Goal: Transaction & Acquisition: Purchase product/service

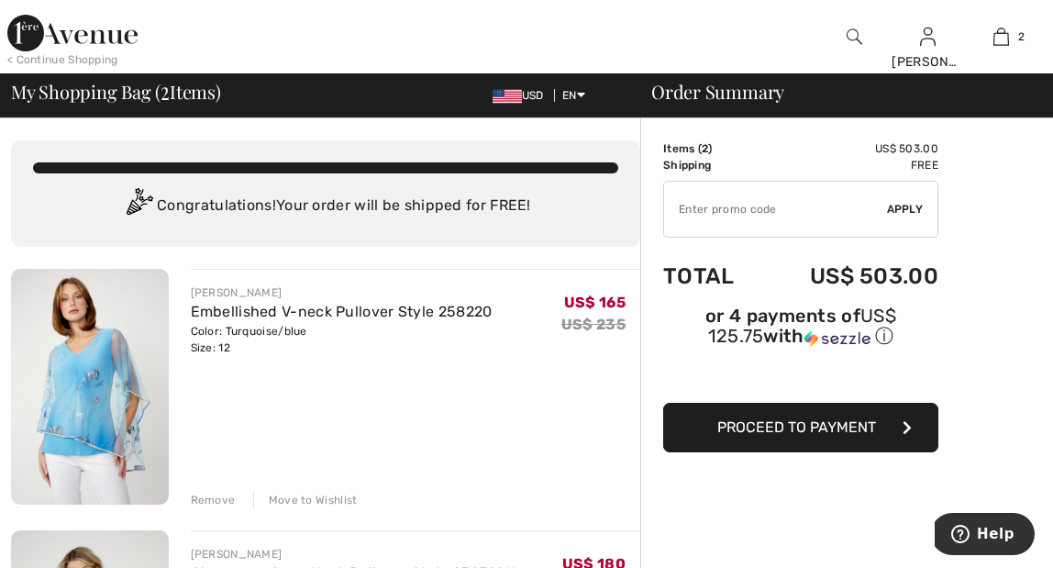
click at [91, 37] on img at bounding box center [72, 33] width 130 height 37
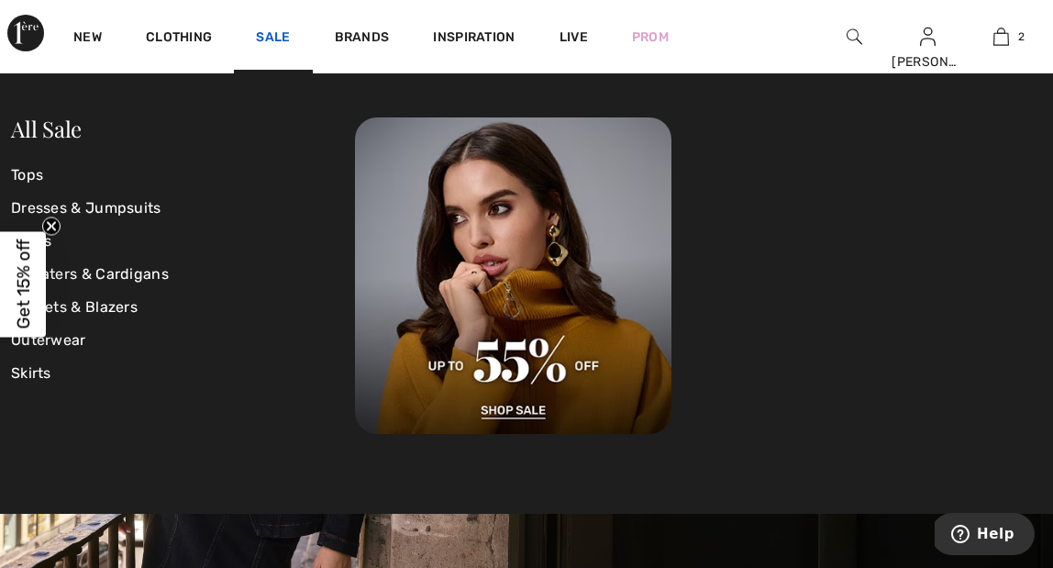
click at [271, 38] on link "Sale" at bounding box center [273, 38] width 34 height 19
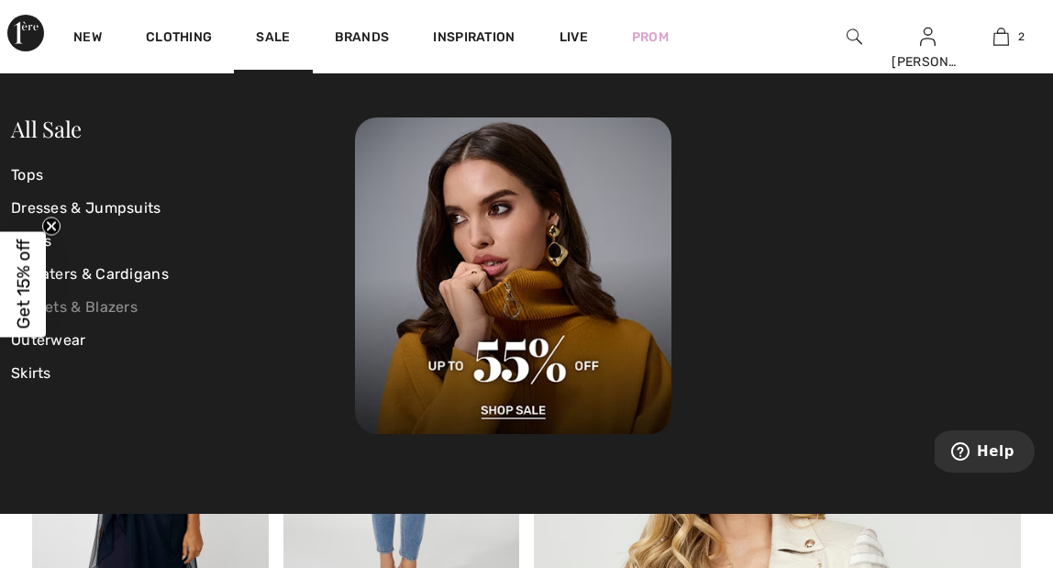
click at [107, 312] on link "Jackets & Blazers" at bounding box center [183, 307] width 344 height 33
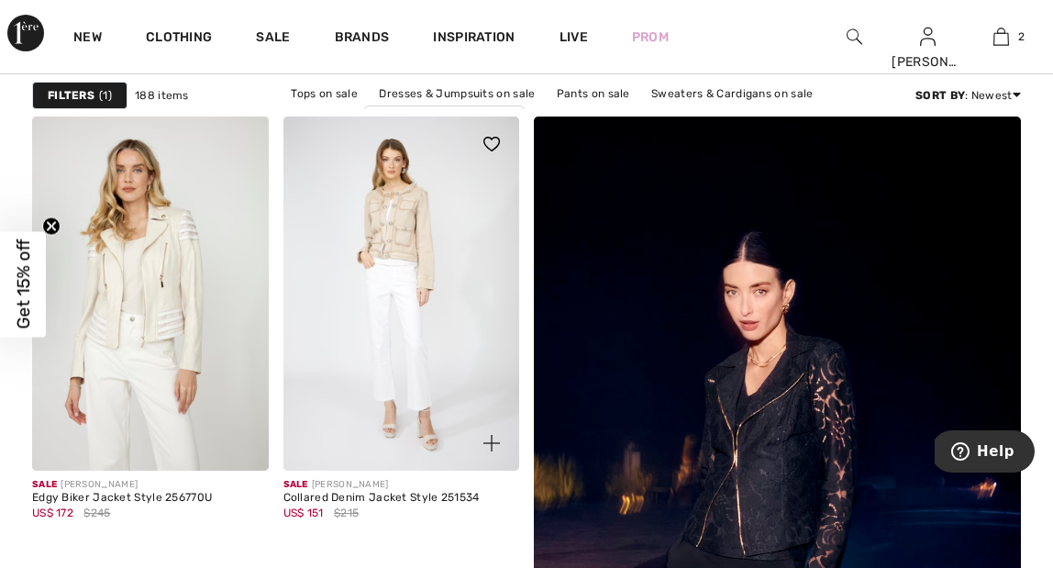
scroll to position [161, 0]
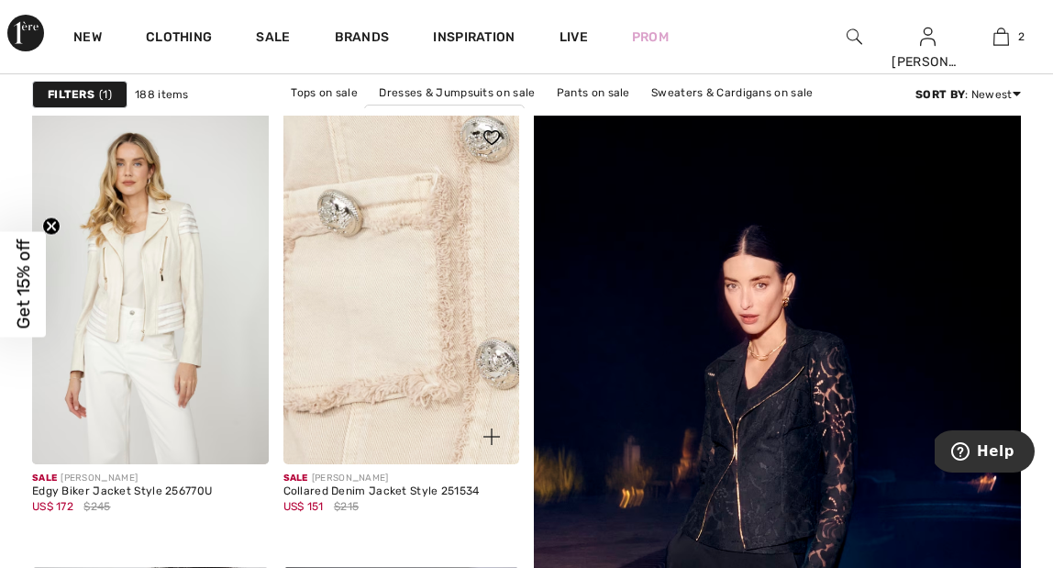
click at [426, 324] on img at bounding box center [402, 287] width 237 height 354
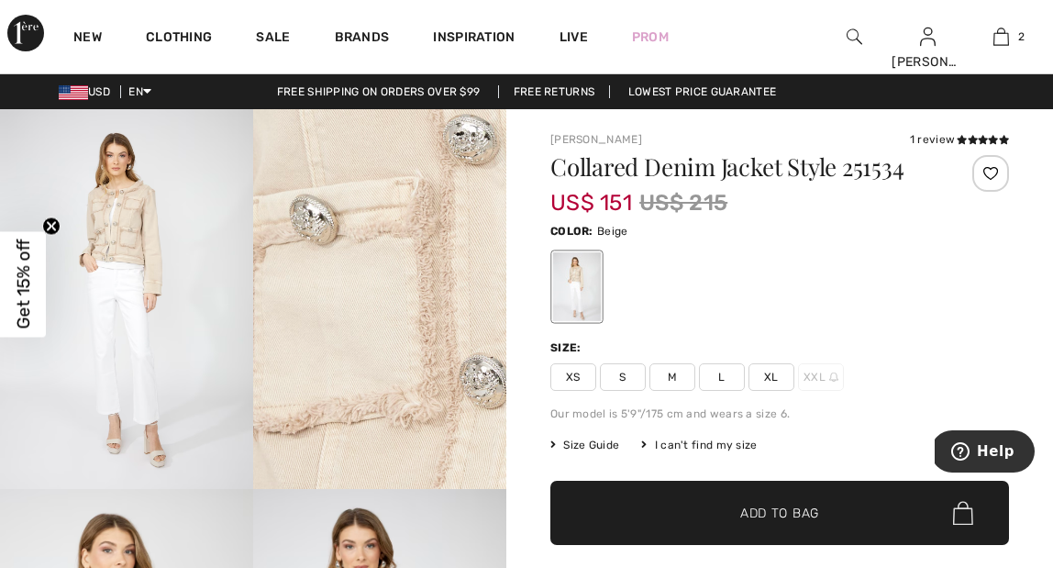
scroll to position [3, 0]
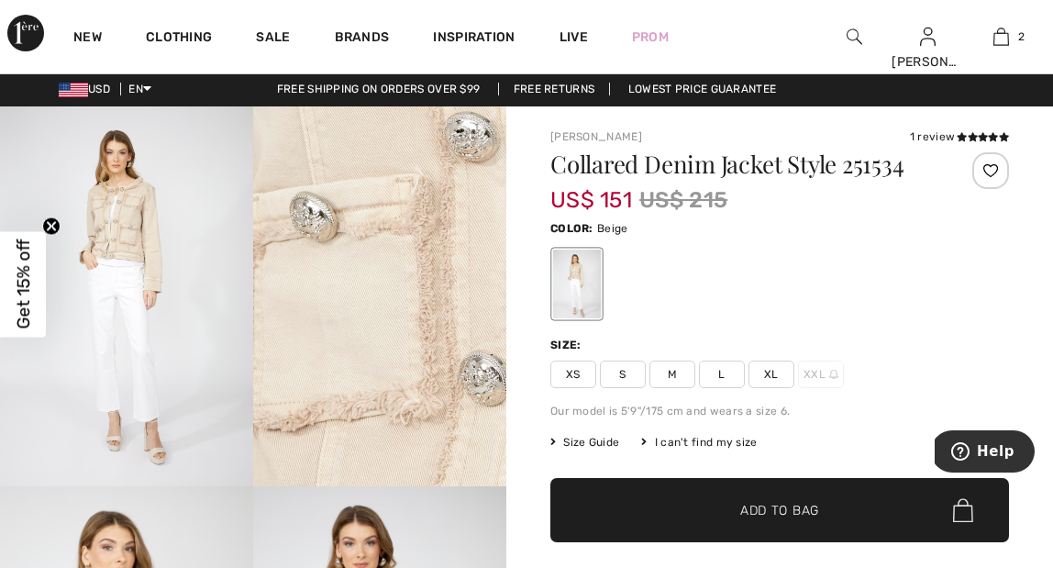
click at [770, 368] on span "XL" at bounding box center [772, 375] width 46 height 28
click at [789, 501] on span "Add to Bag" at bounding box center [779, 510] width 79 height 19
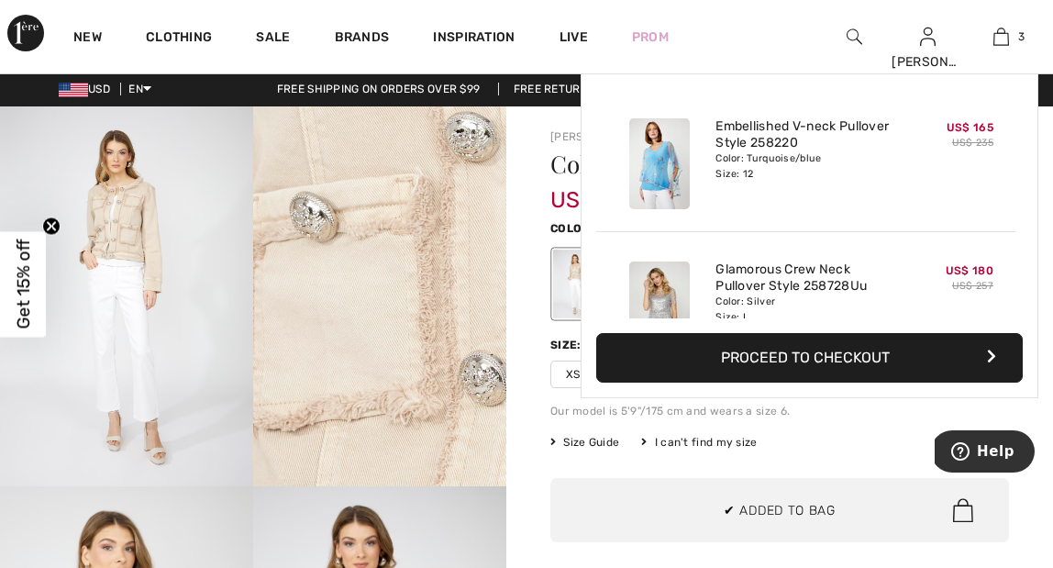
scroll to position [200, 0]
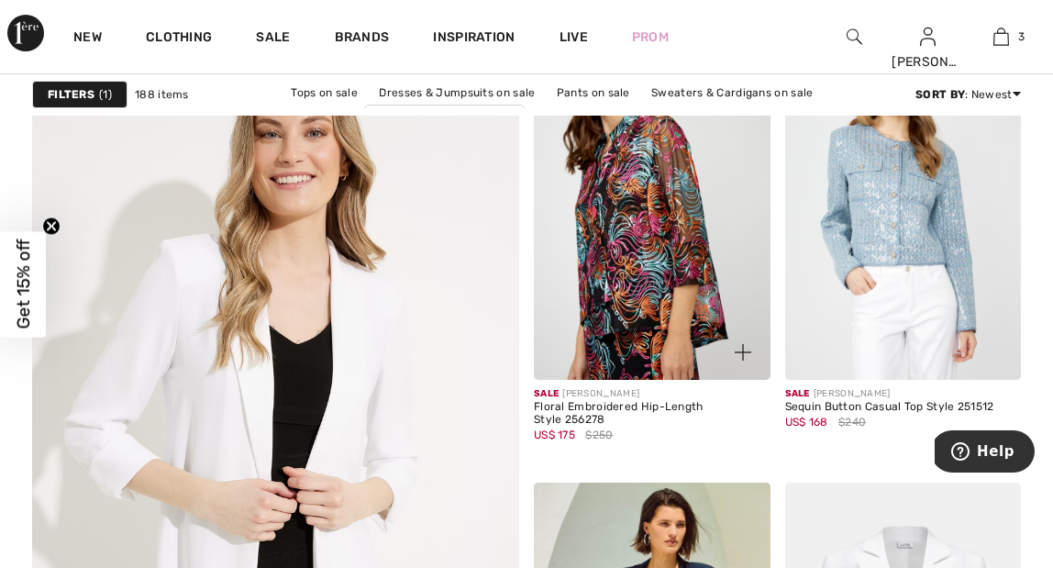
scroll to position [3799, 0]
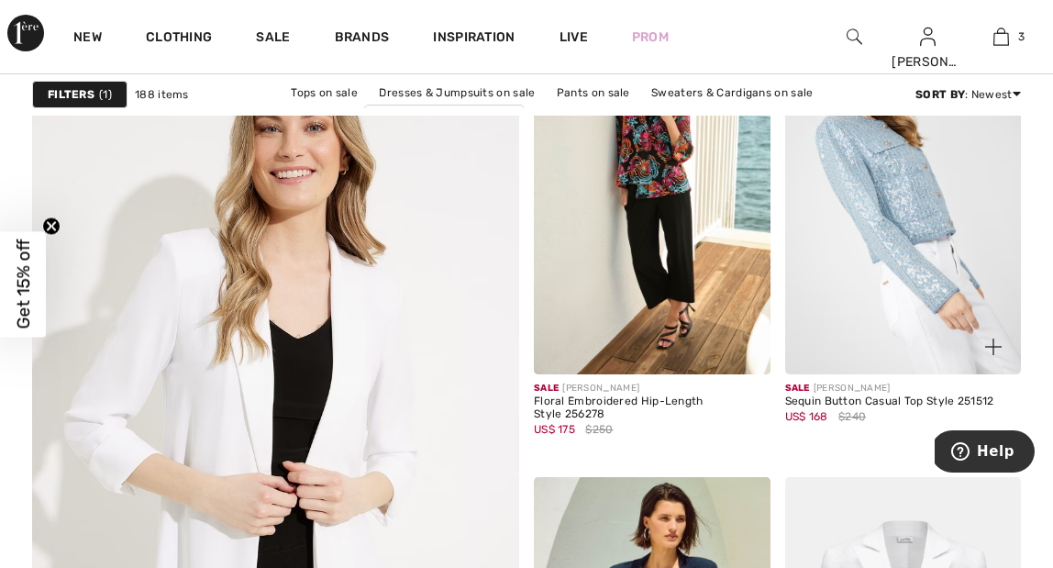
click at [909, 245] on img at bounding box center [903, 197] width 237 height 354
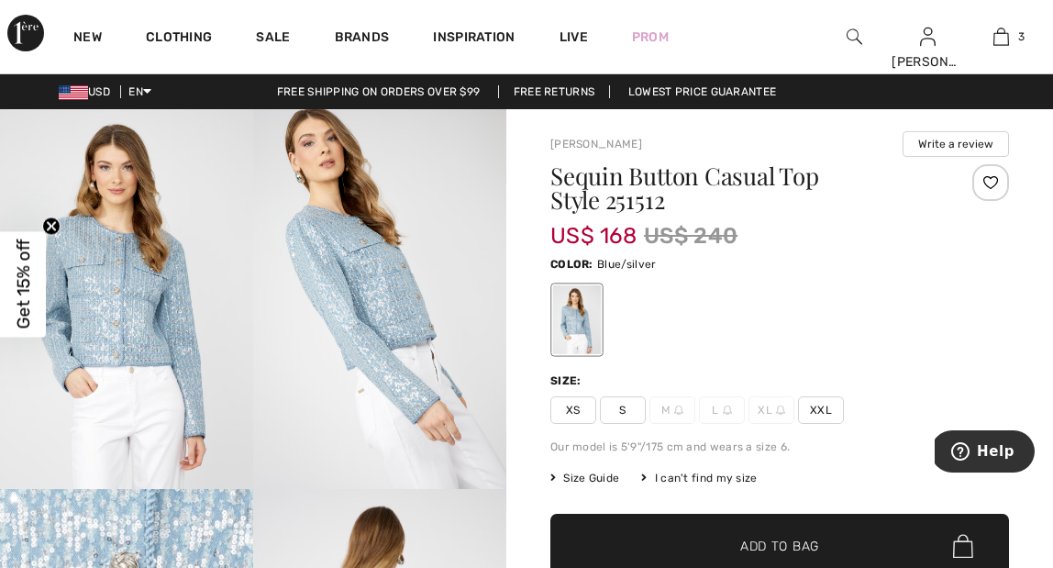
click at [590, 480] on span "Size Guide" at bounding box center [585, 478] width 69 height 17
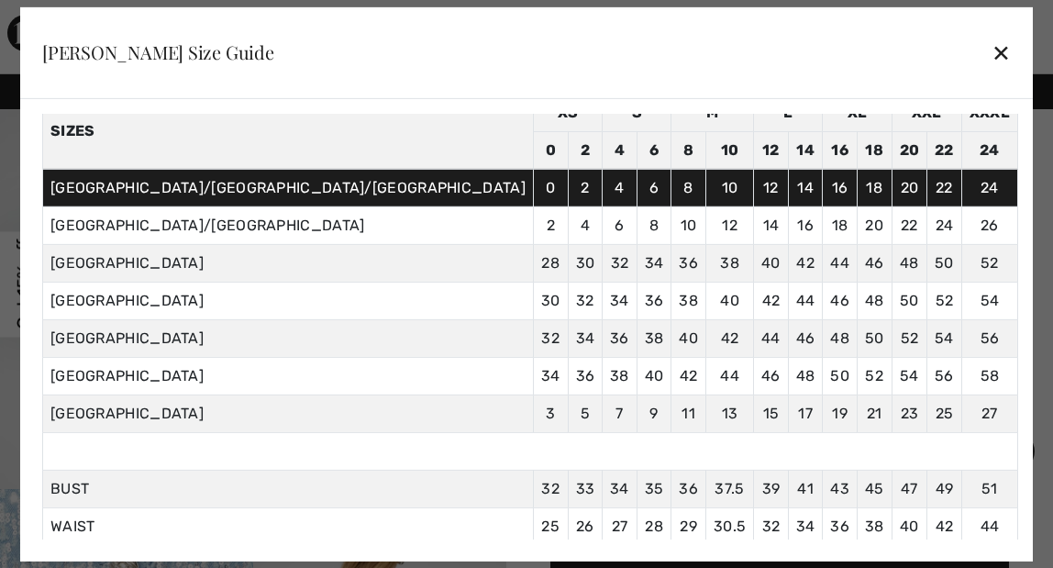
scroll to position [92, 0]
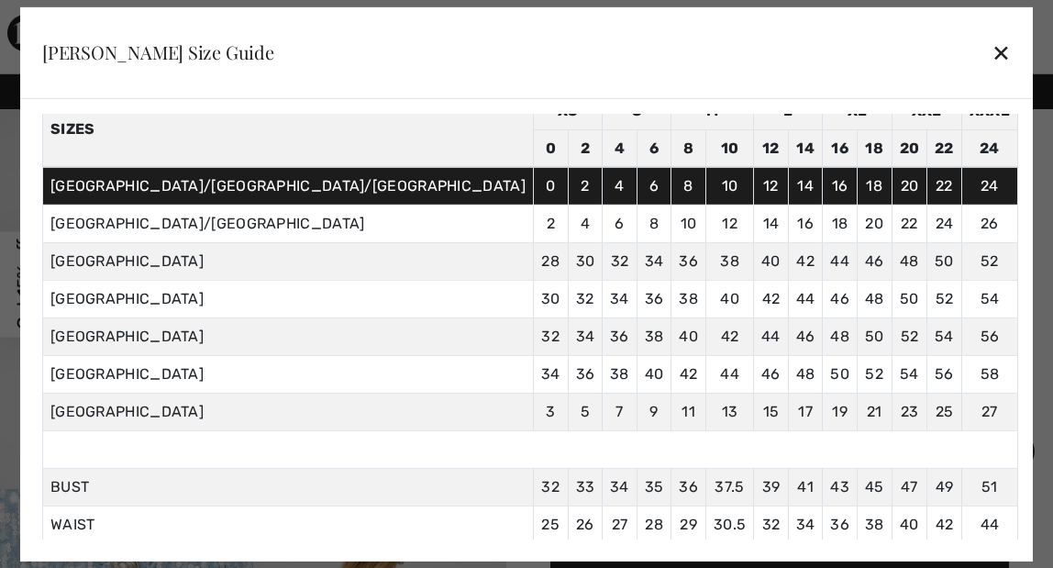
click at [992, 55] on div "✕" at bounding box center [1001, 52] width 19 height 39
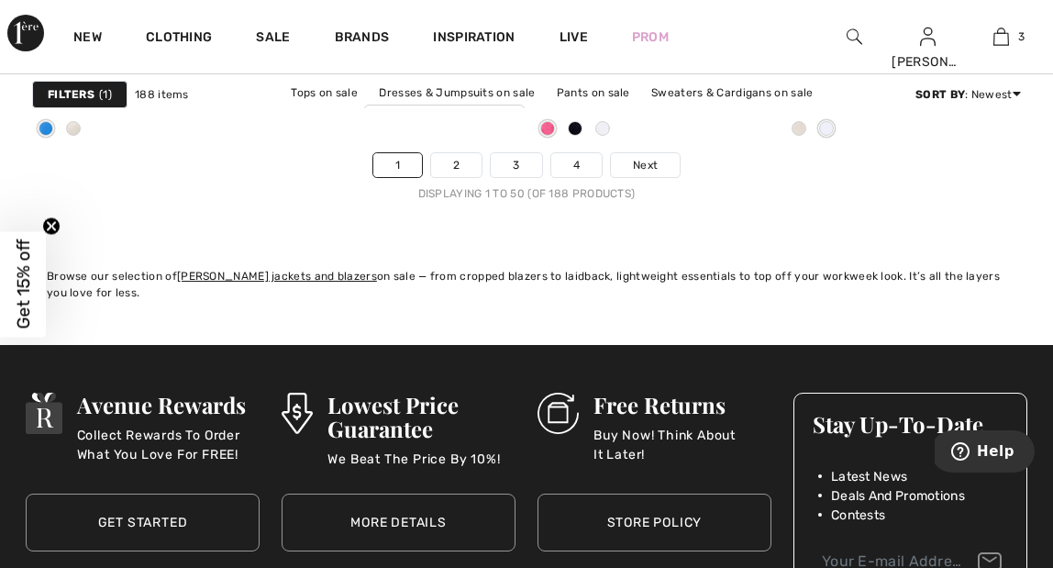
scroll to position [7028, 0]
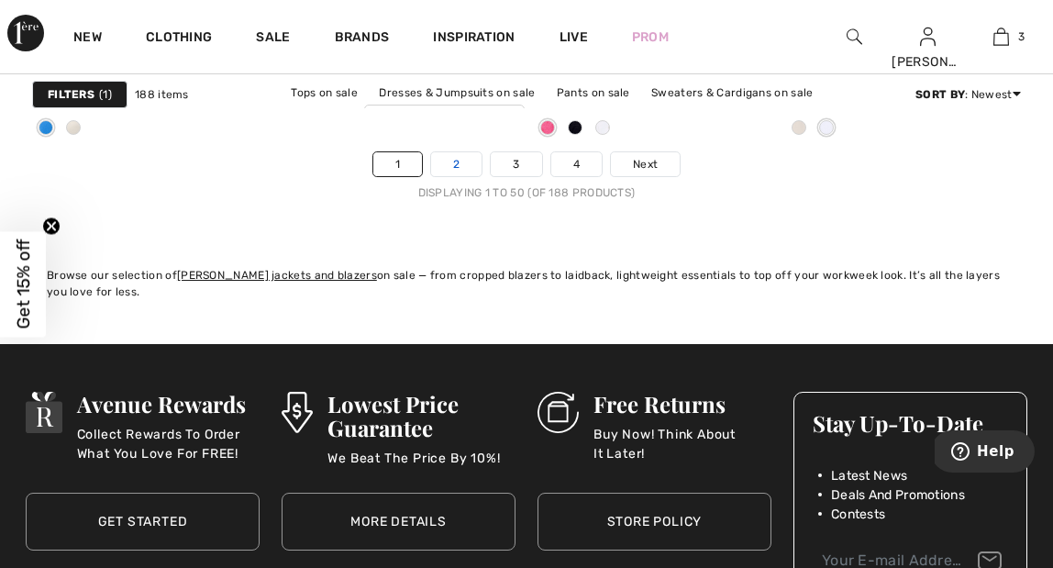
click at [464, 159] on link "2" at bounding box center [456, 164] width 50 height 24
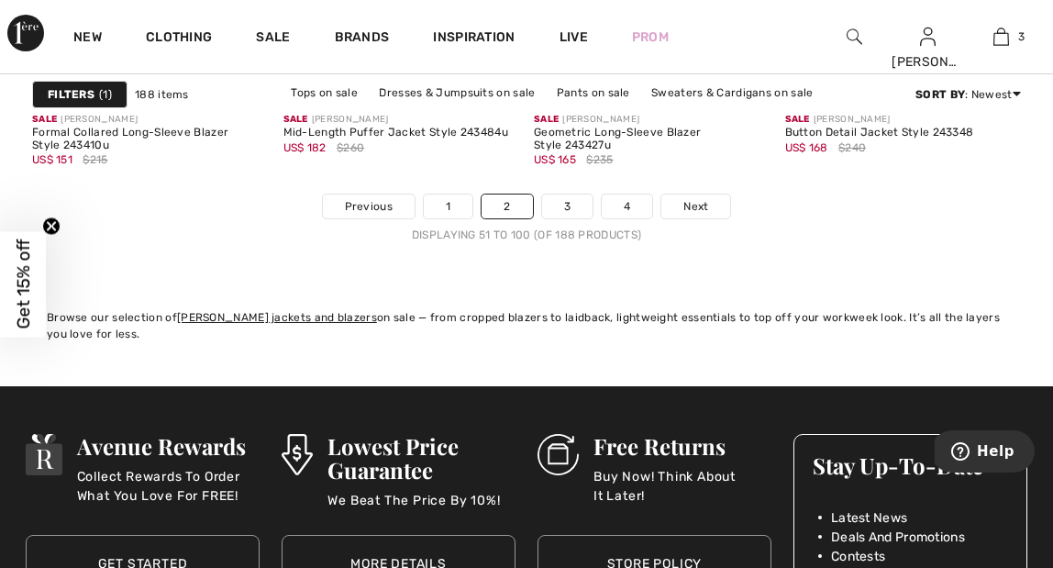
scroll to position [6954, 0]
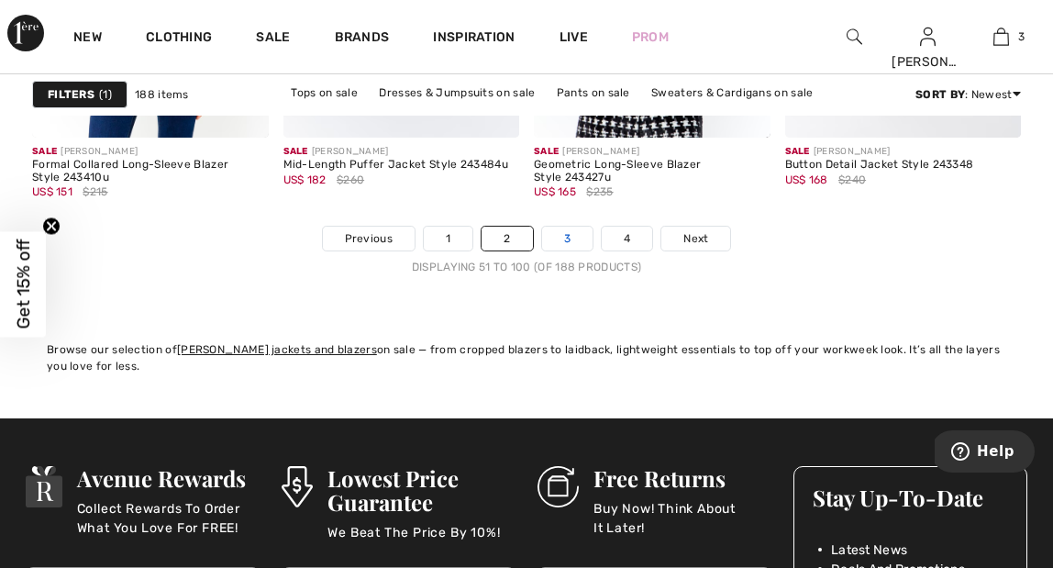
click at [566, 238] on link "3" at bounding box center [567, 239] width 50 height 24
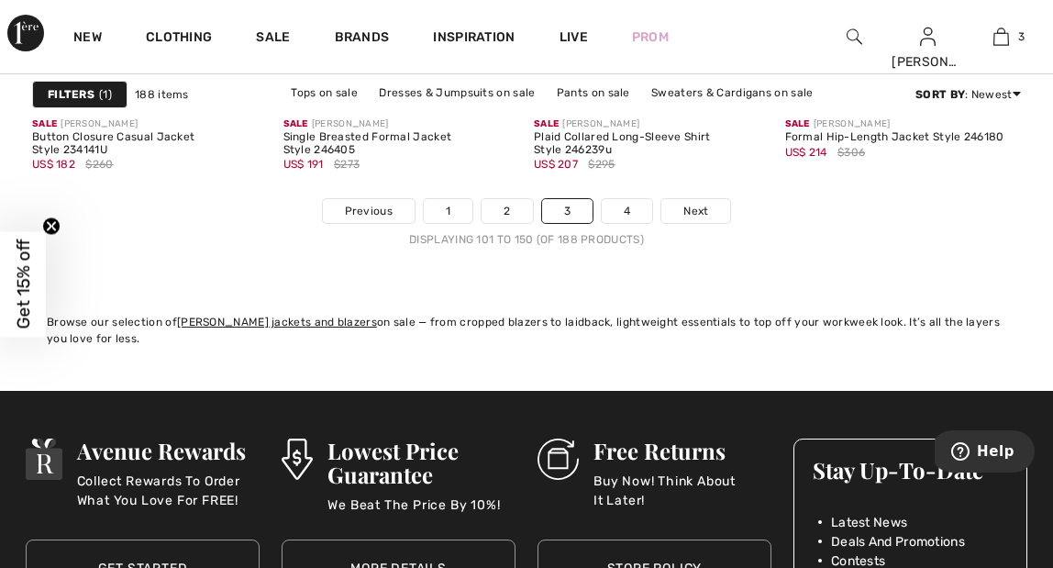
scroll to position [6974, 0]
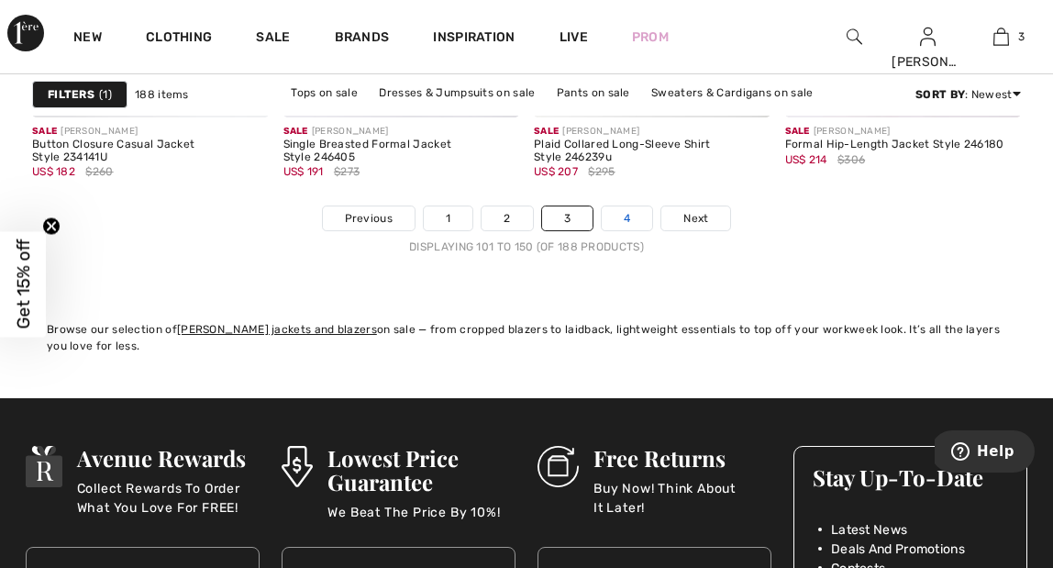
click at [627, 221] on link "4" at bounding box center [627, 218] width 50 height 24
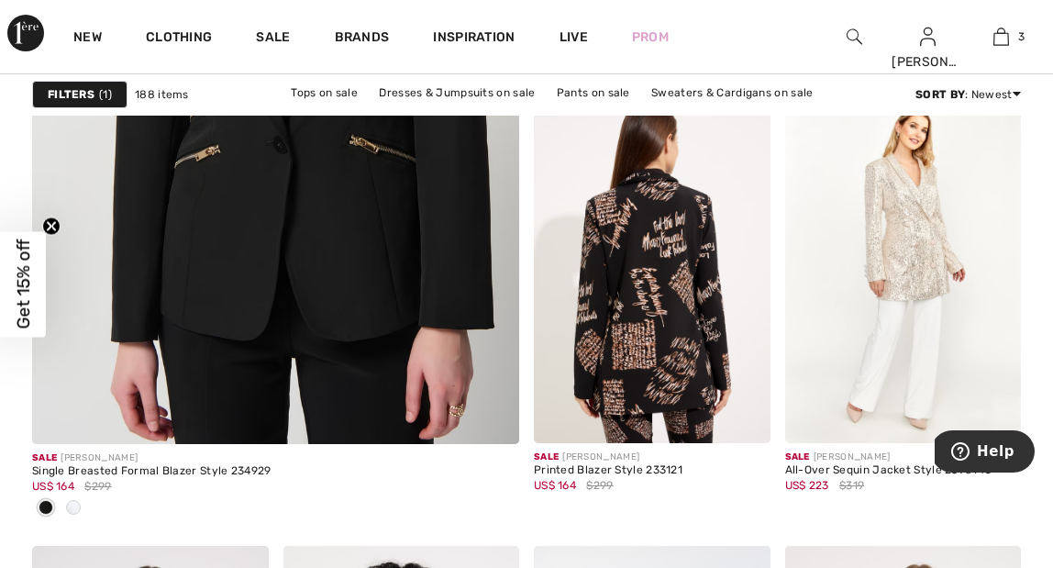
scroll to position [4191, 0]
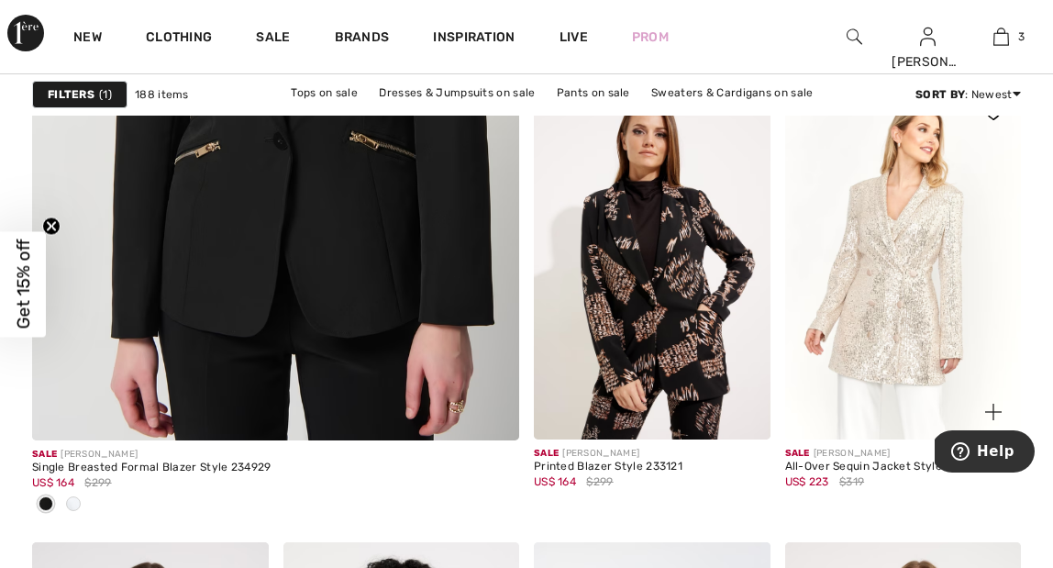
click at [893, 312] on img at bounding box center [903, 262] width 237 height 354
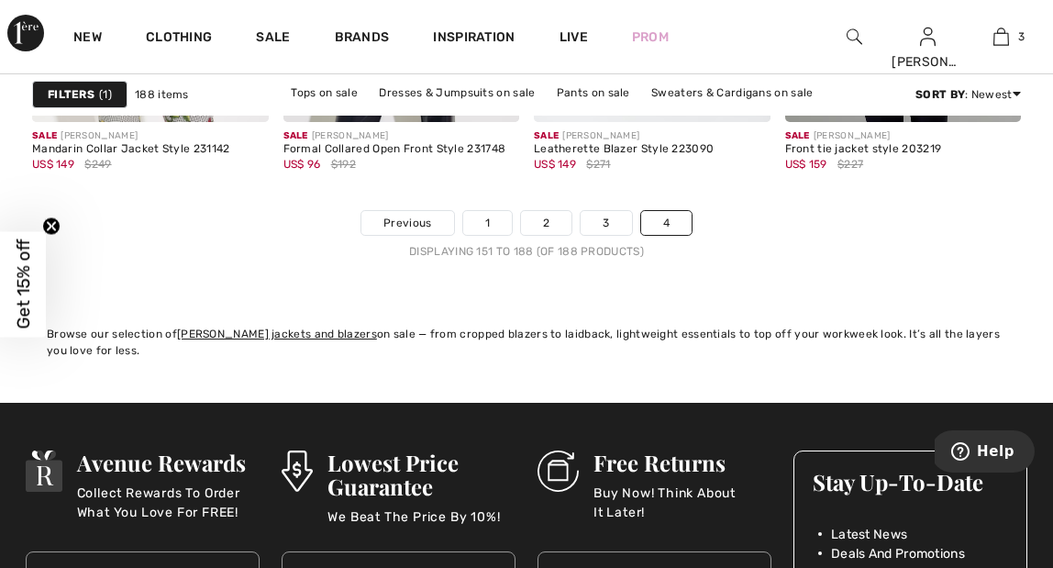
scroll to position [5218, 0]
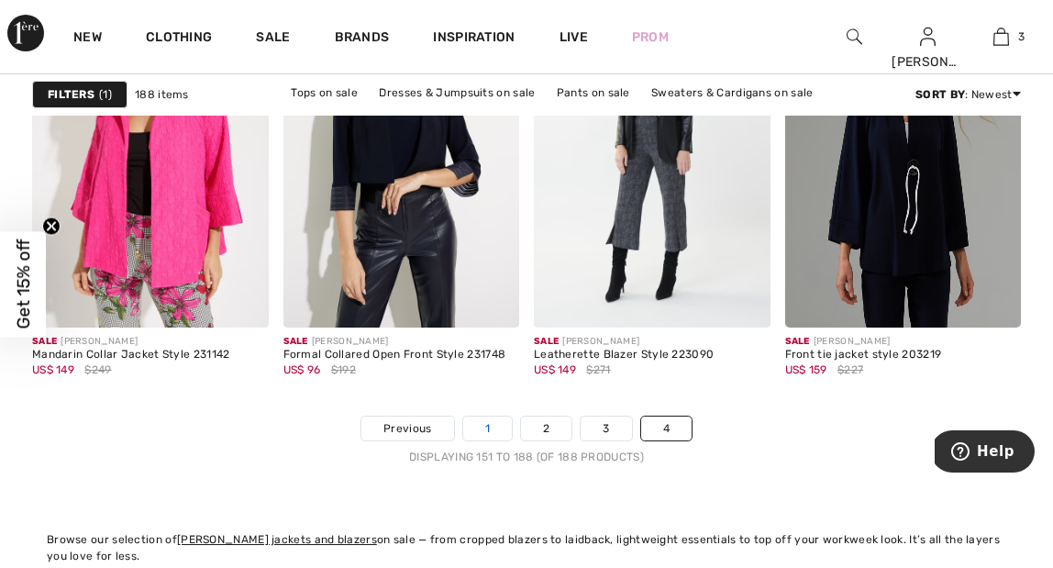
click at [483, 428] on link "1" at bounding box center [487, 429] width 49 height 24
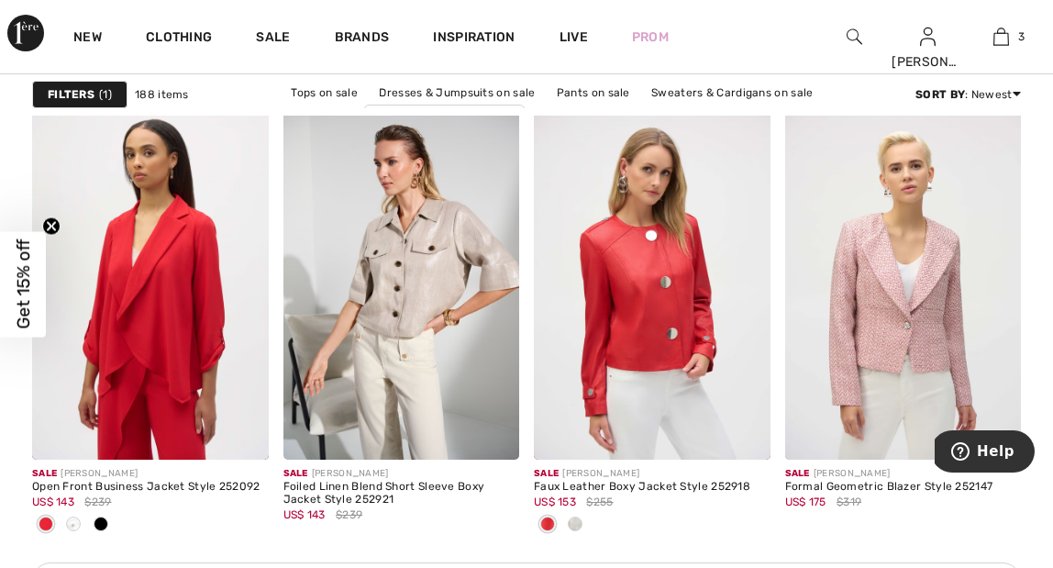
scroll to position [1564, 0]
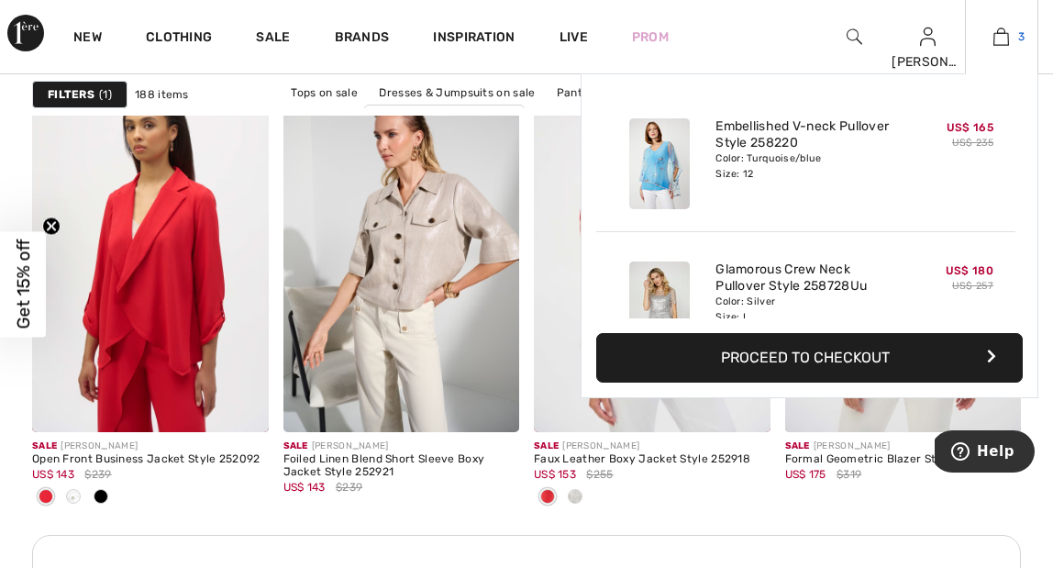
click at [1007, 43] on img at bounding box center [1002, 37] width 16 height 22
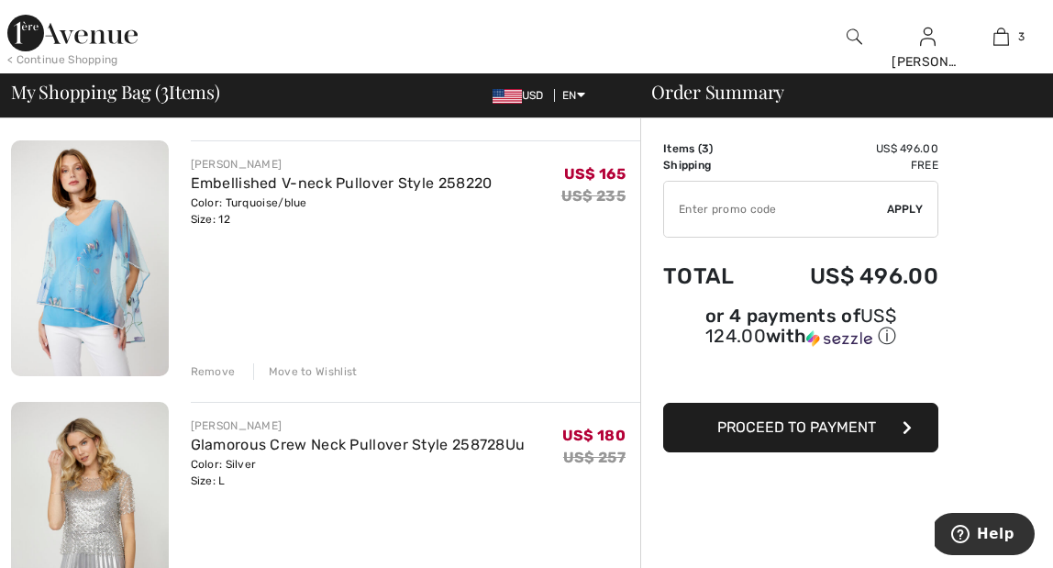
scroll to position [129, 0]
click at [311, 183] on link "Embellished V-neck Pullover Style 258220" at bounding box center [342, 181] width 302 height 17
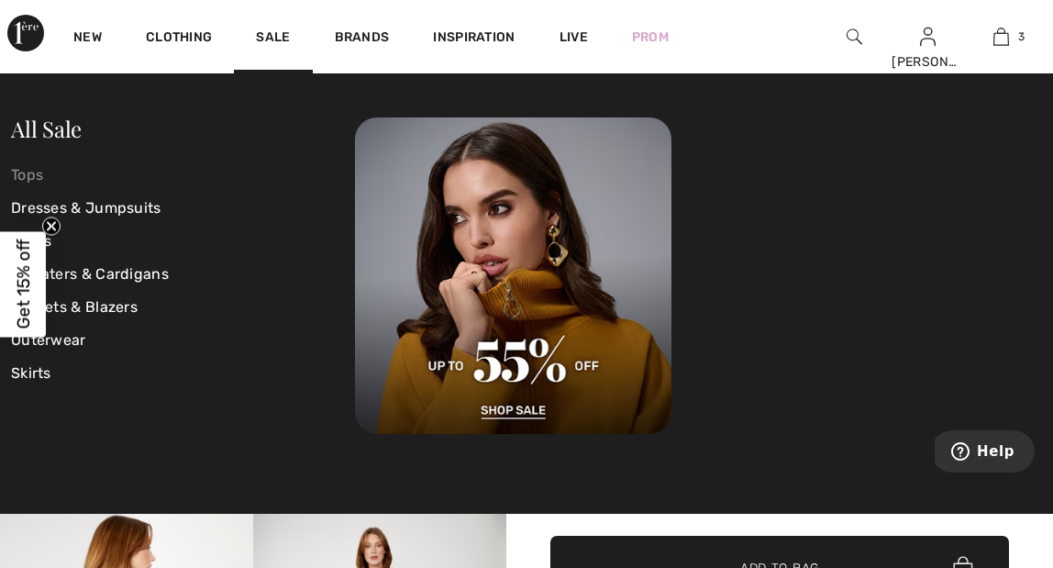
click at [42, 176] on link "Tops" at bounding box center [183, 175] width 344 height 33
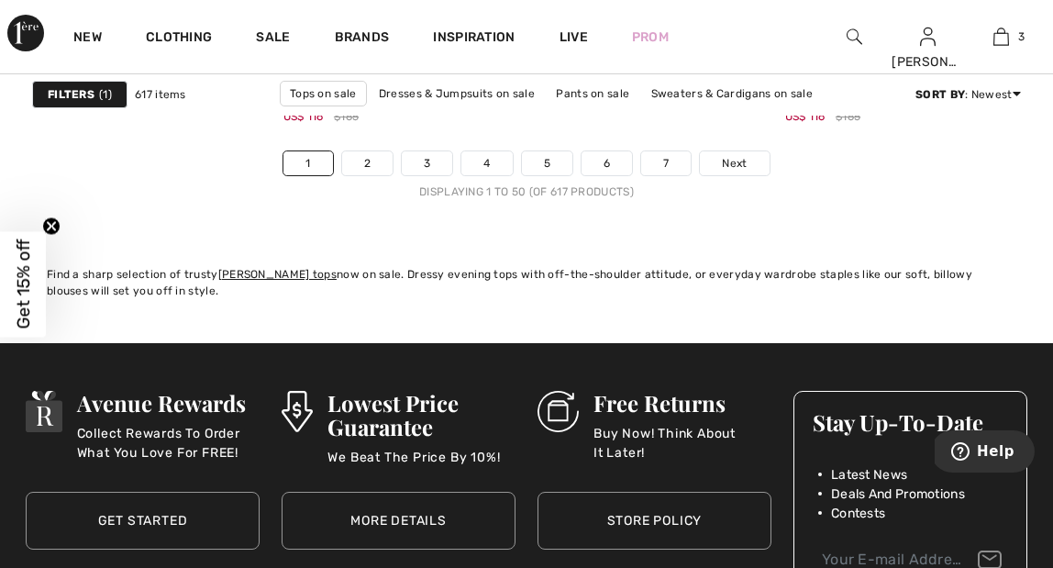
scroll to position [7034, 0]
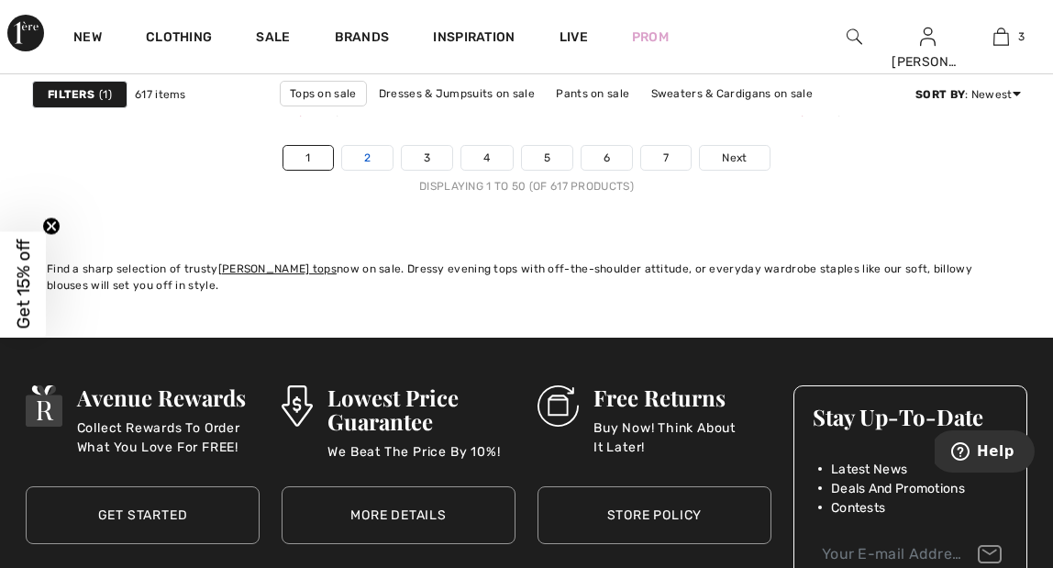
click at [370, 154] on link "2" at bounding box center [367, 158] width 50 height 24
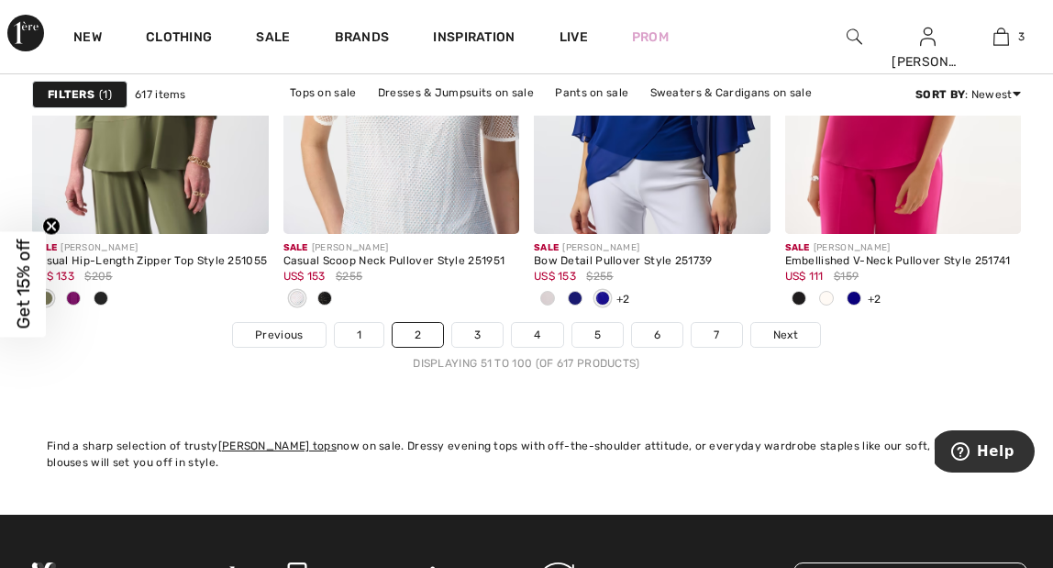
scroll to position [6852, 0]
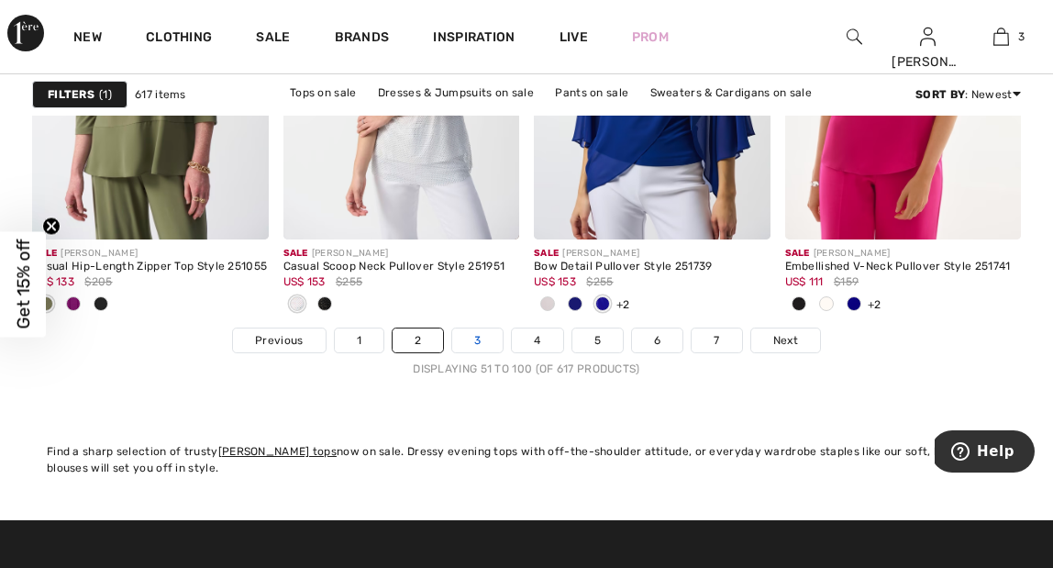
click at [473, 348] on link "3" at bounding box center [477, 340] width 50 height 24
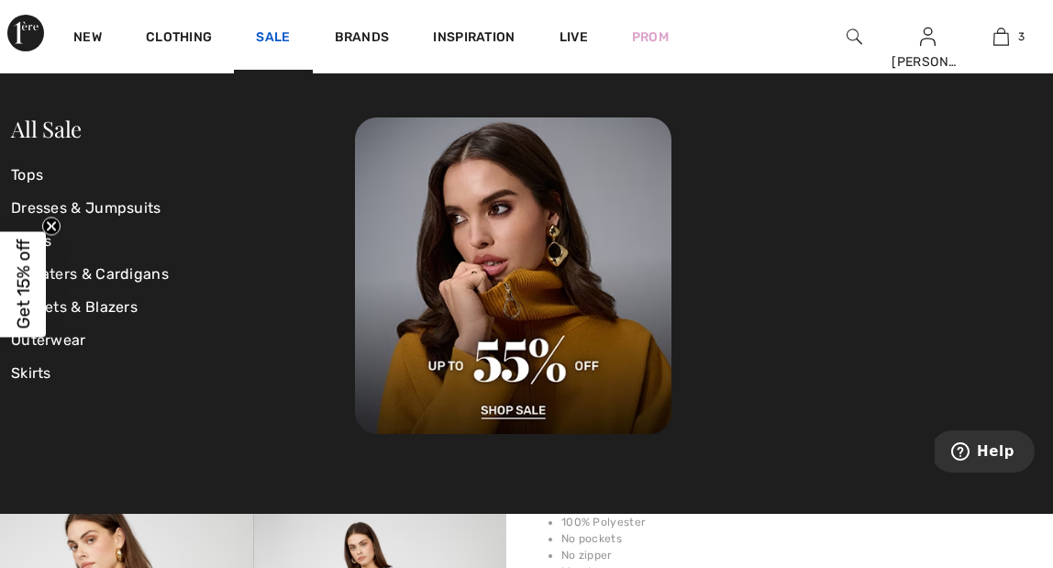
click at [272, 39] on link "Sale" at bounding box center [273, 38] width 34 height 19
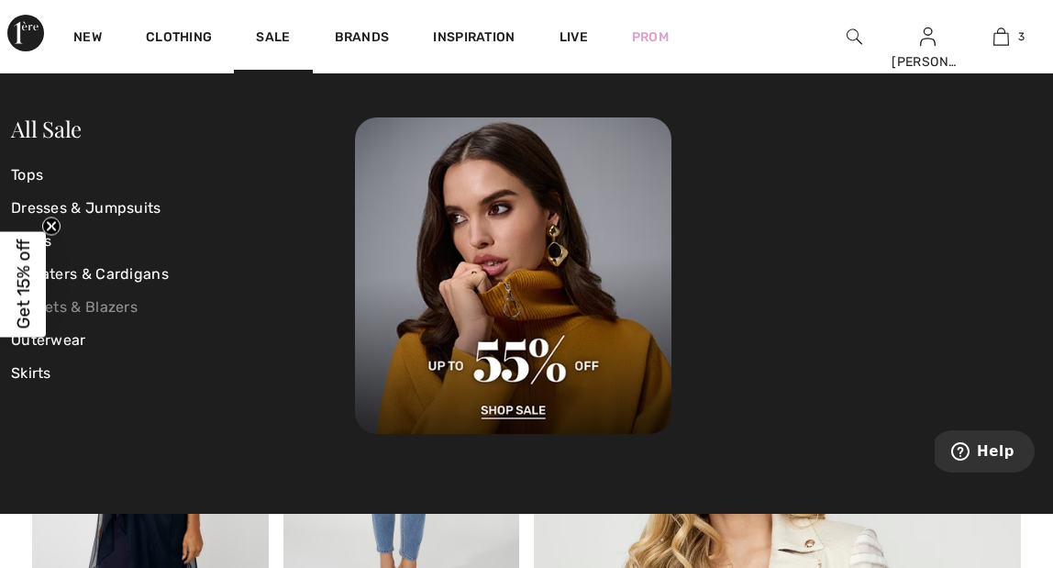
click at [120, 308] on link "Jackets & Blazers" at bounding box center [183, 307] width 344 height 33
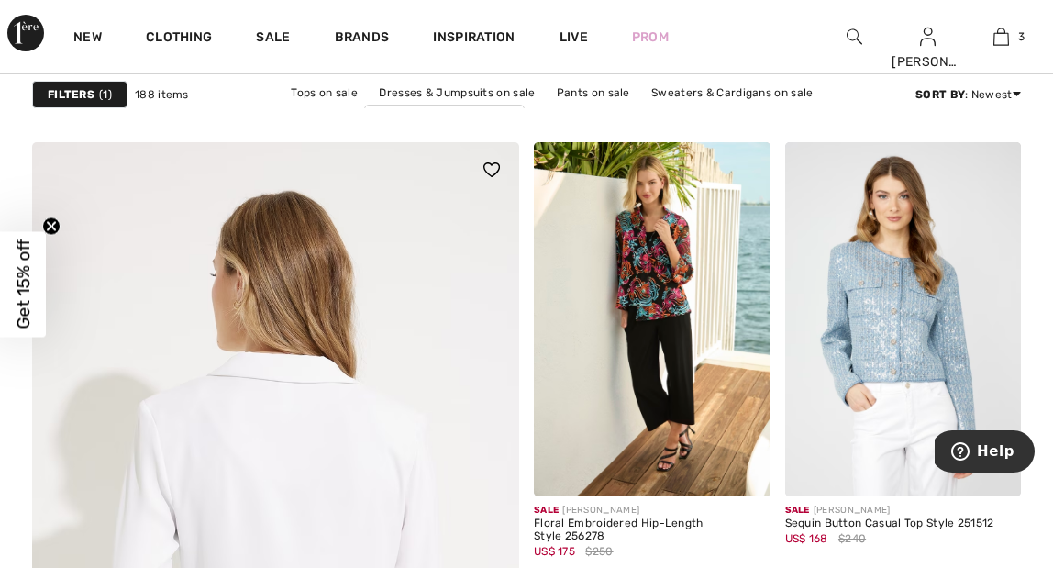
scroll to position [3692, 0]
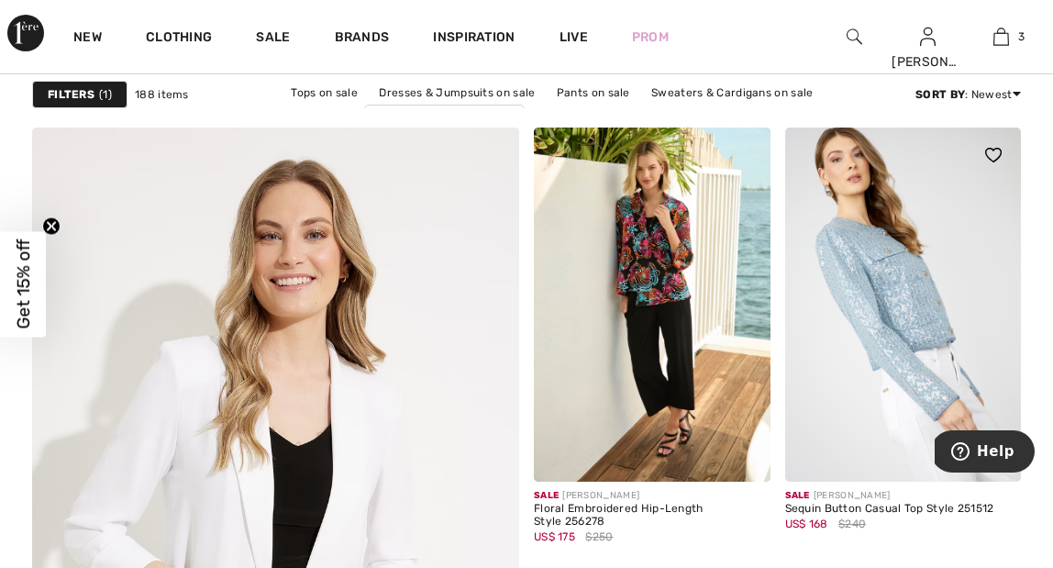
click at [894, 328] on img at bounding box center [903, 305] width 237 height 354
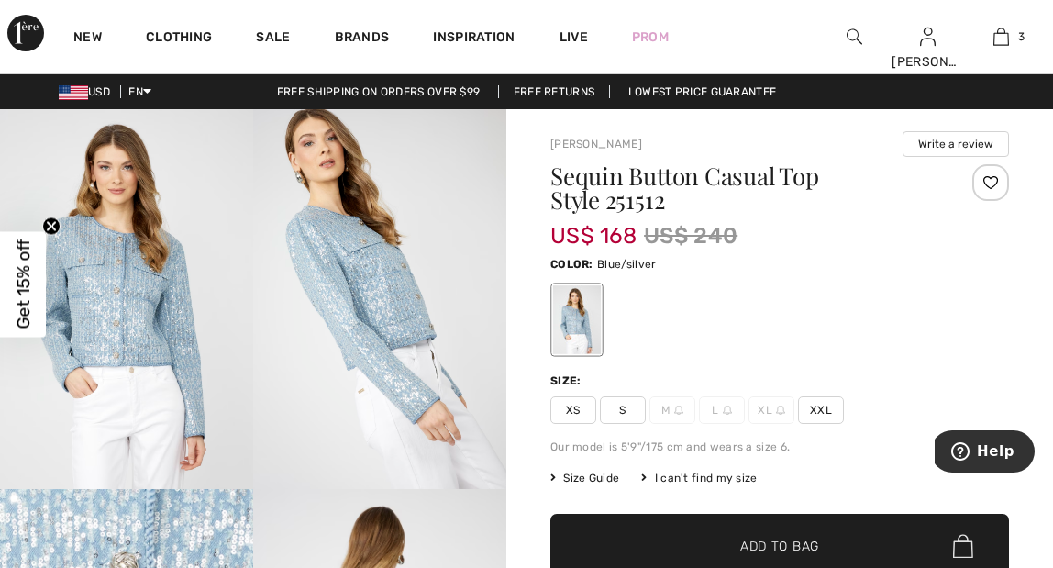
click at [826, 413] on span "XXL" at bounding box center [821, 410] width 46 height 28
click at [779, 547] on span "Add to Bag" at bounding box center [779, 546] width 79 height 19
click at [592, 475] on span "Size Guide" at bounding box center [585, 478] width 69 height 17
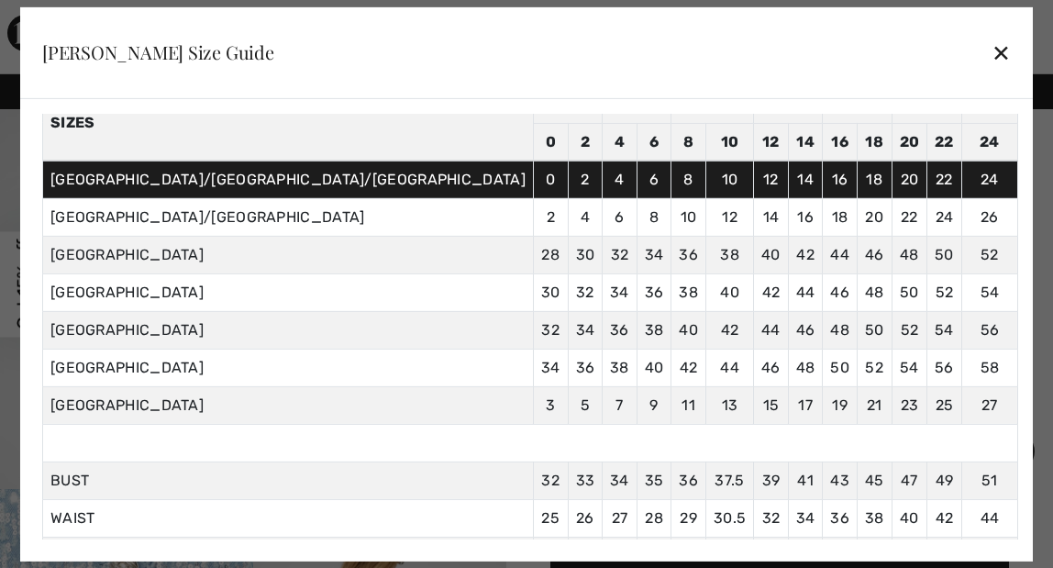
scroll to position [103, 0]
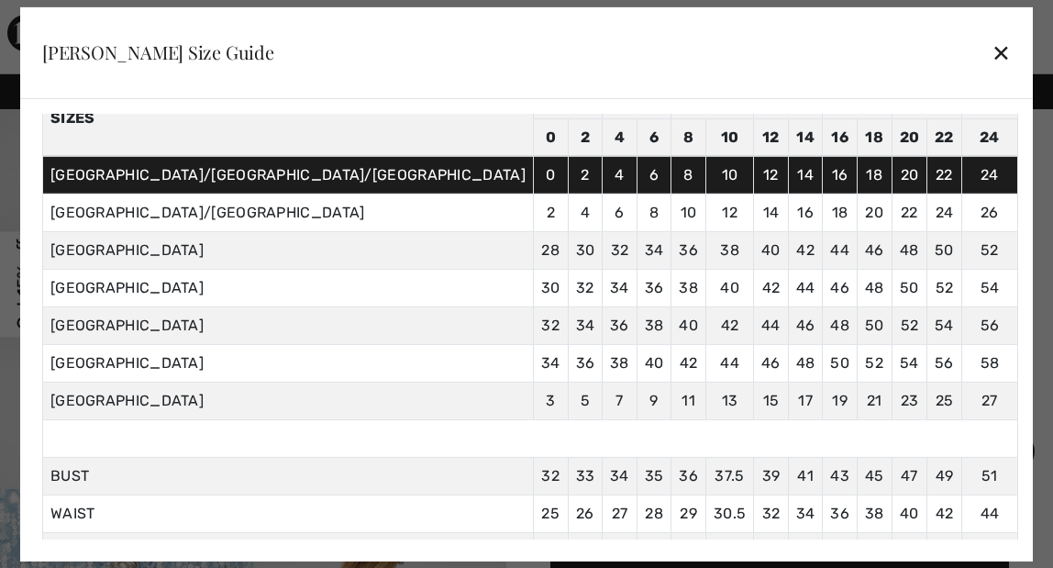
click at [992, 54] on div "✕" at bounding box center [1001, 52] width 19 height 39
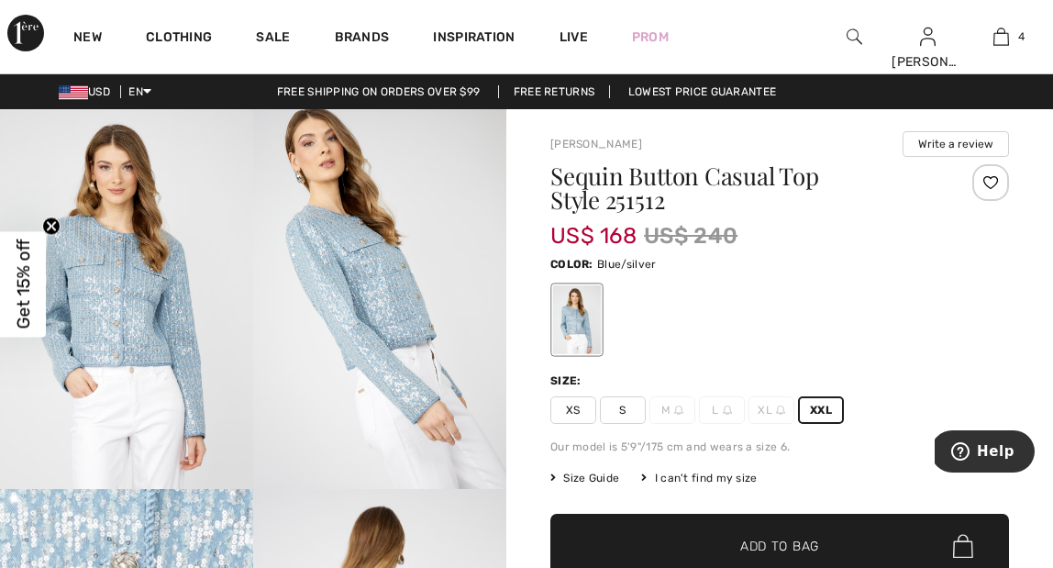
click at [609, 478] on span "Size Guide" at bounding box center [585, 478] width 69 height 17
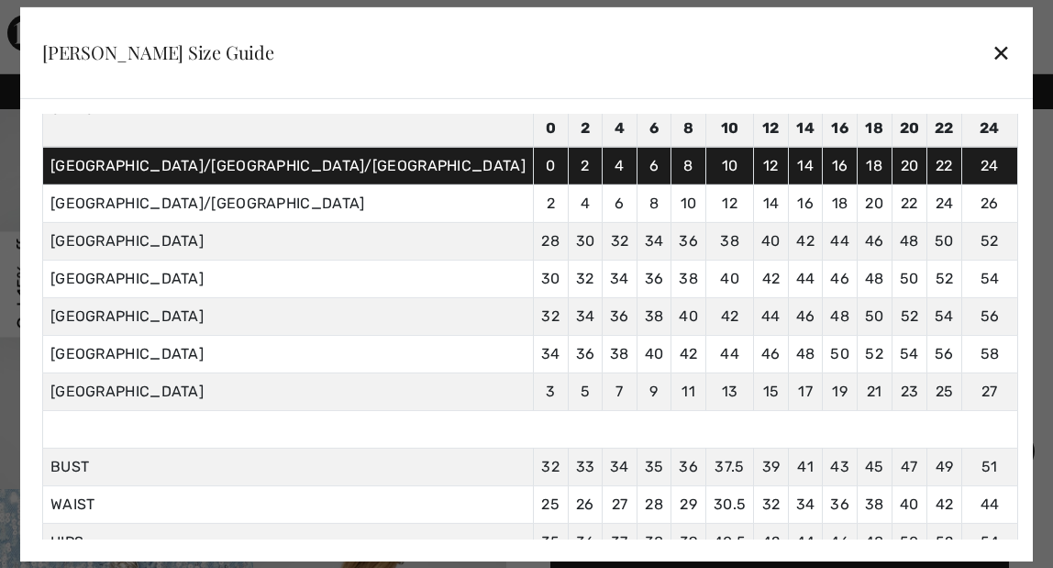
scroll to position [114, 0]
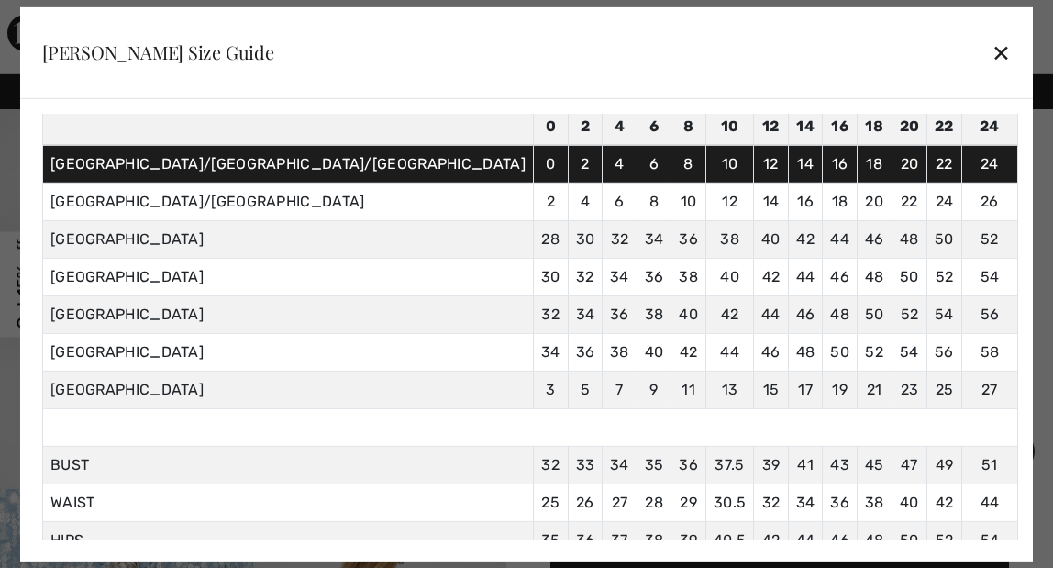
click at [992, 54] on div "✕" at bounding box center [1001, 52] width 19 height 39
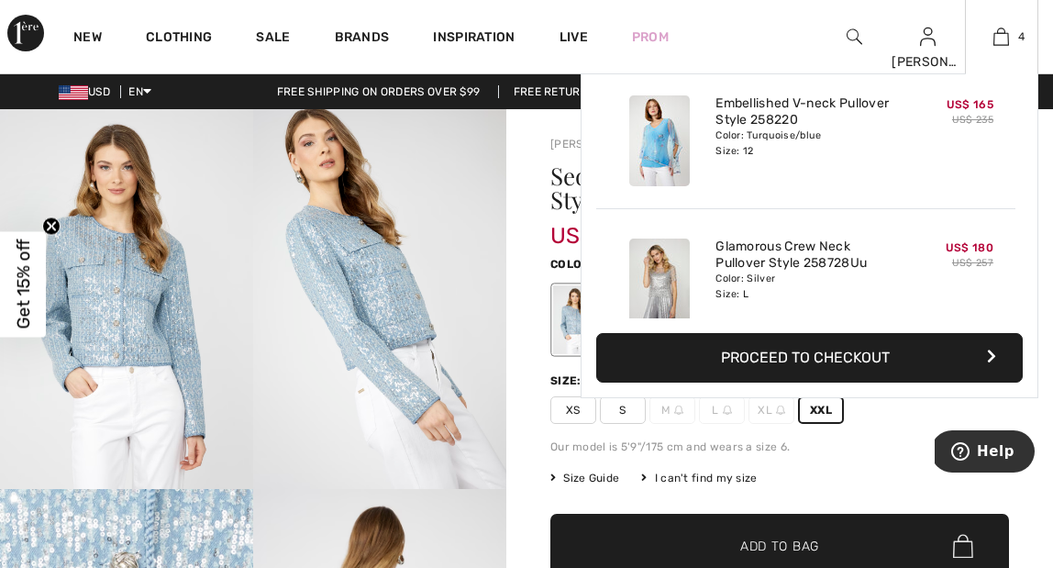
scroll to position [0, 0]
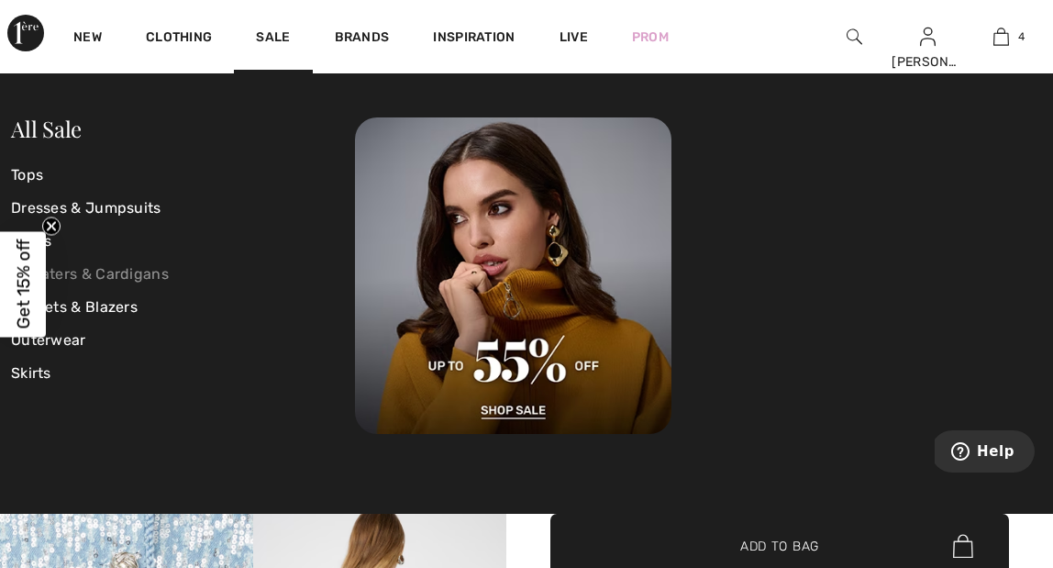
click at [129, 270] on link "Sweaters & Cardigans" at bounding box center [183, 274] width 344 height 33
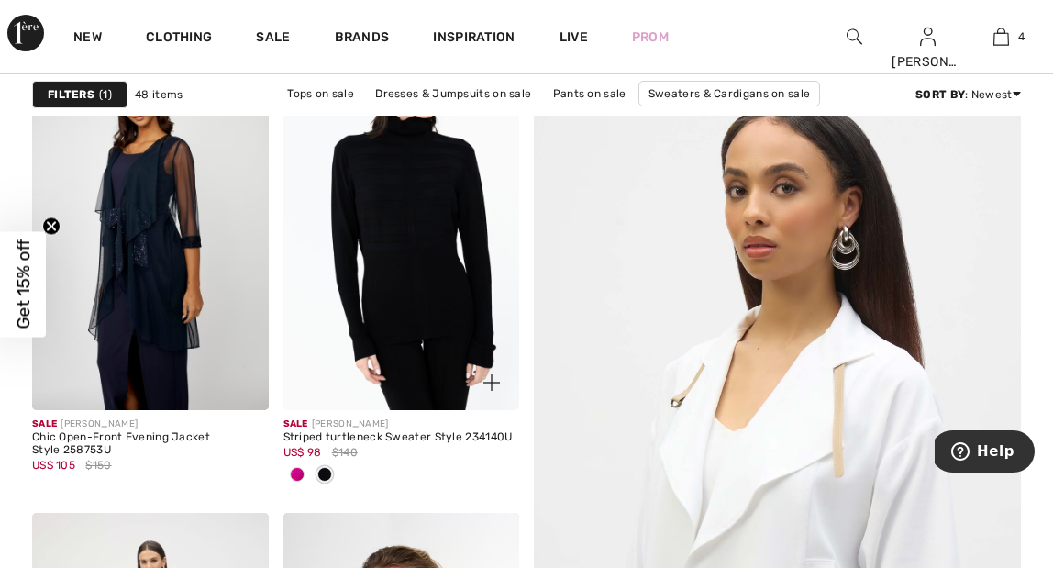
scroll to position [219, 0]
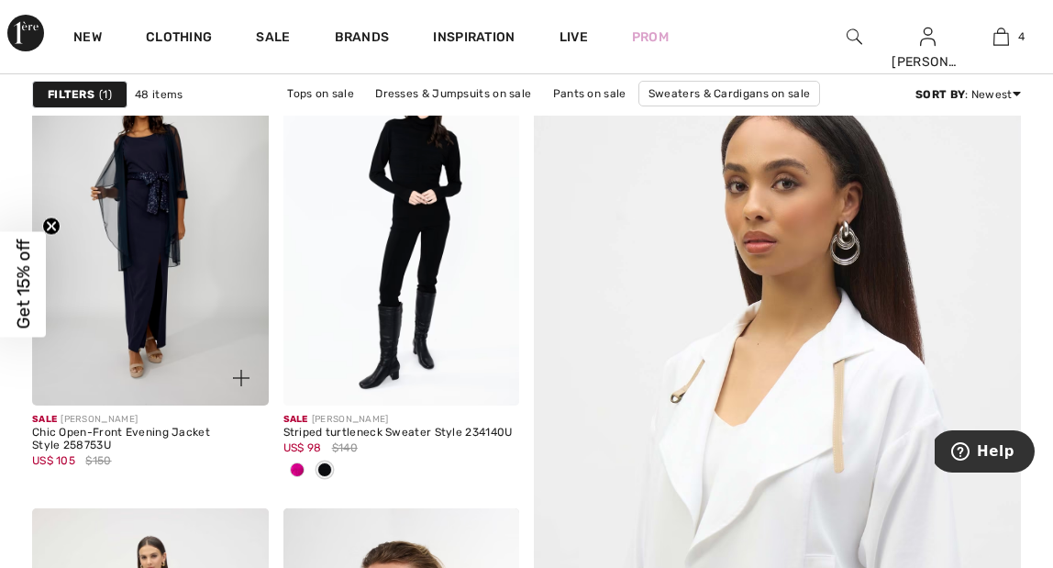
click at [157, 234] on img at bounding box center [150, 228] width 237 height 354
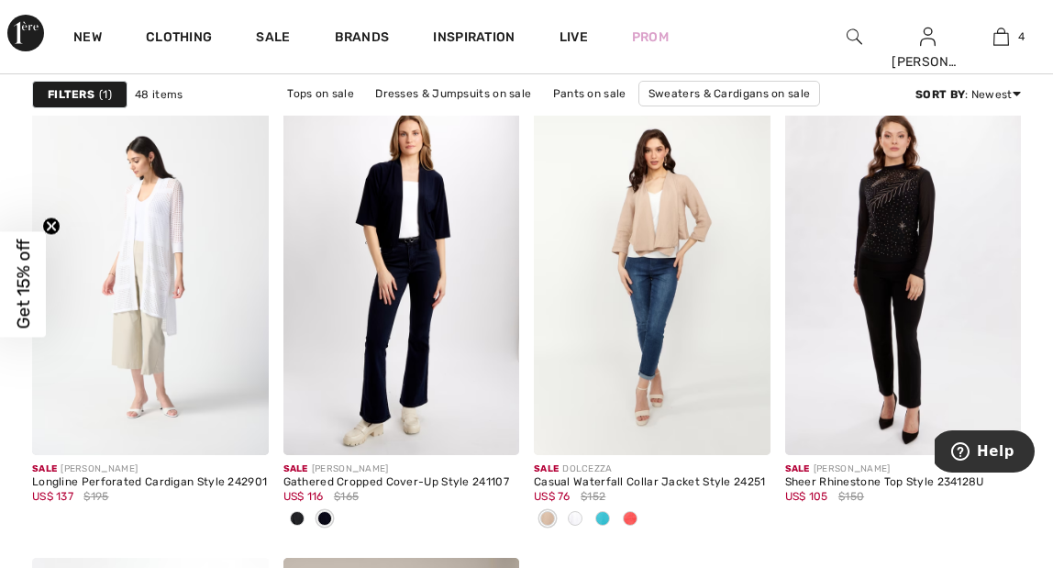
scroll to position [6180, 0]
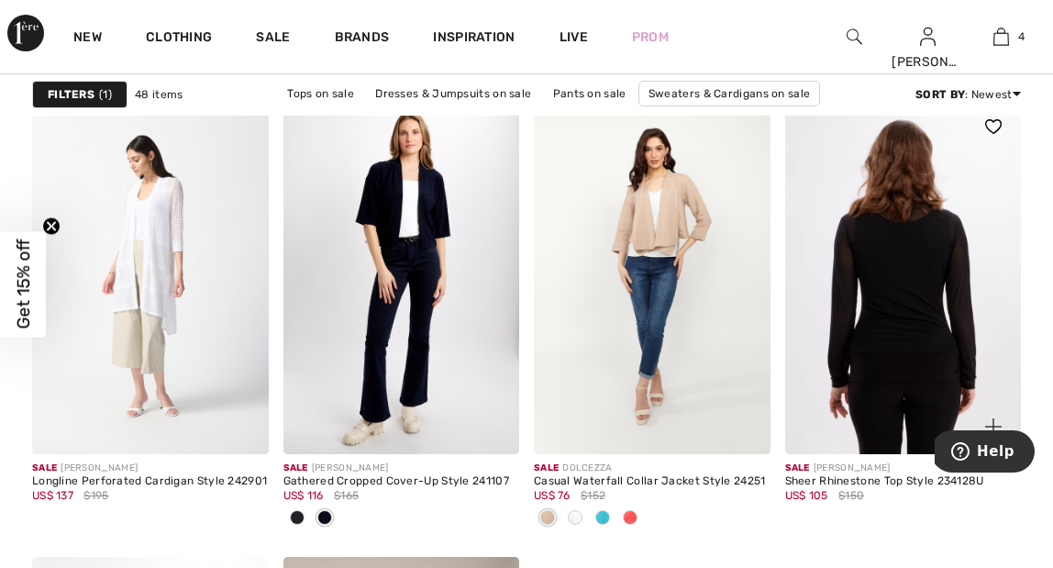
click at [884, 289] on img at bounding box center [903, 276] width 237 height 354
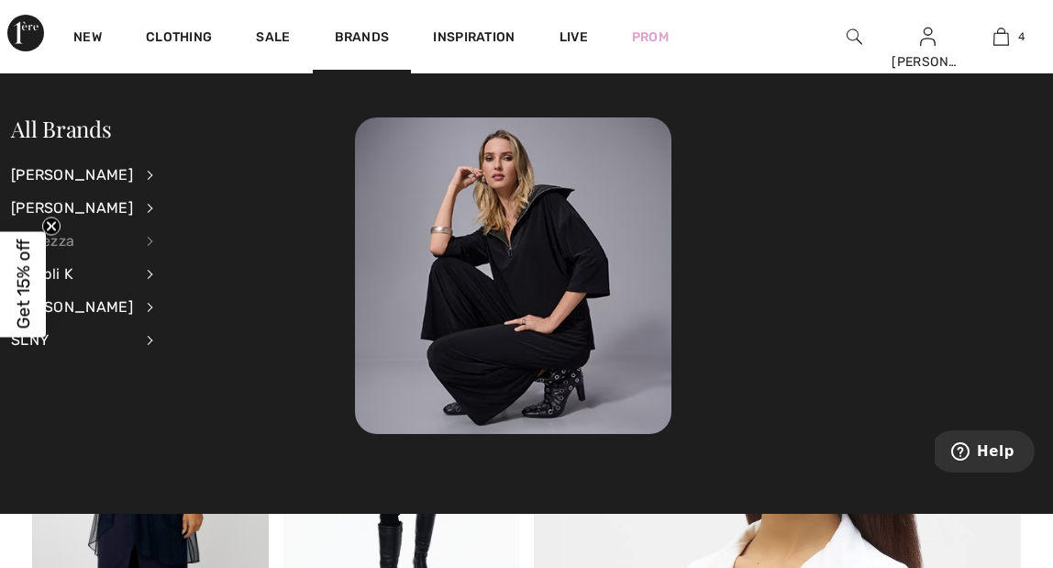
click at [70, 240] on div "Dolcezza" at bounding box center [72, 241] width 122 height 33
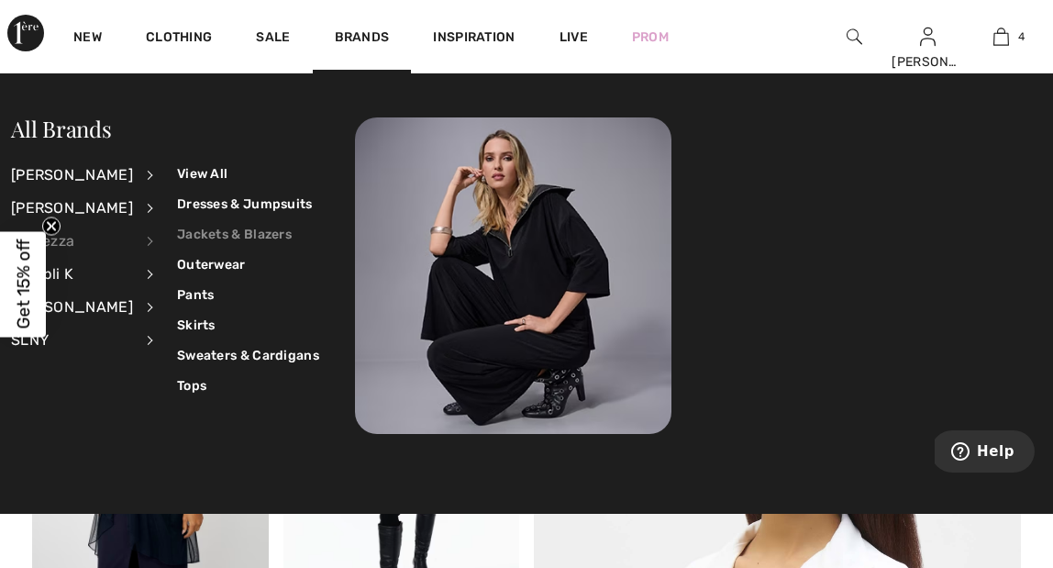
click at [236, 234] on link "Jackets & Blazers" at bounding box center [248, 234] width 142 height 30
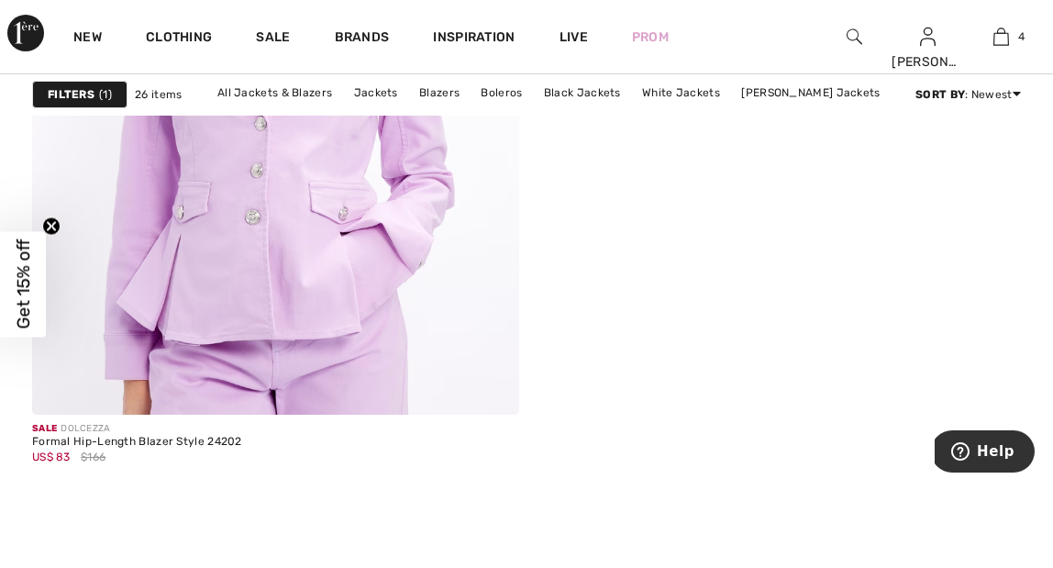
scroll to position [4168, 0]
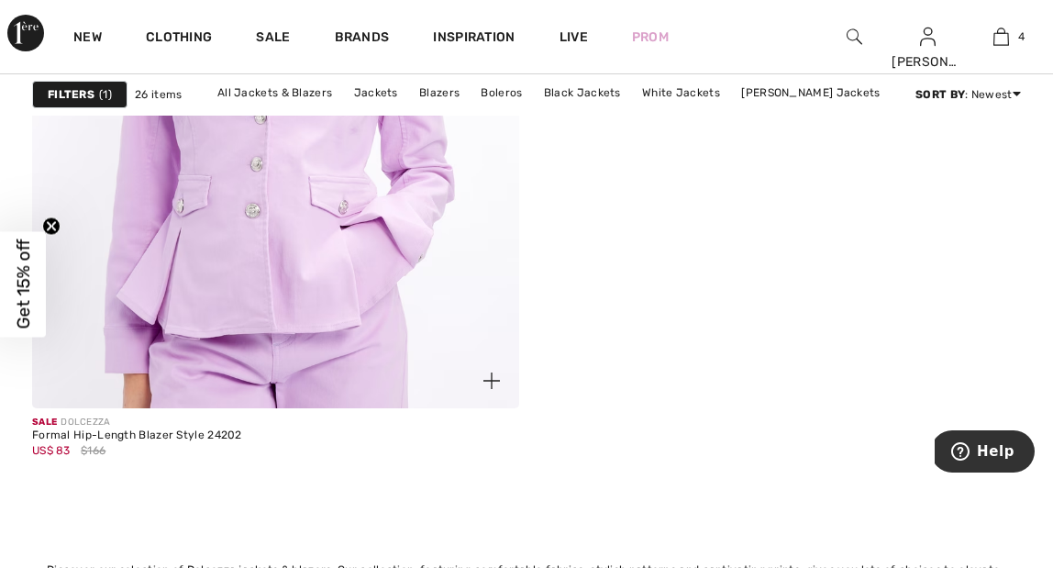
click at [270, 262] on img at bounding box center [275, 115] width 584 height 877
